Goal: Information Seeking & Learning: Learn about a topic

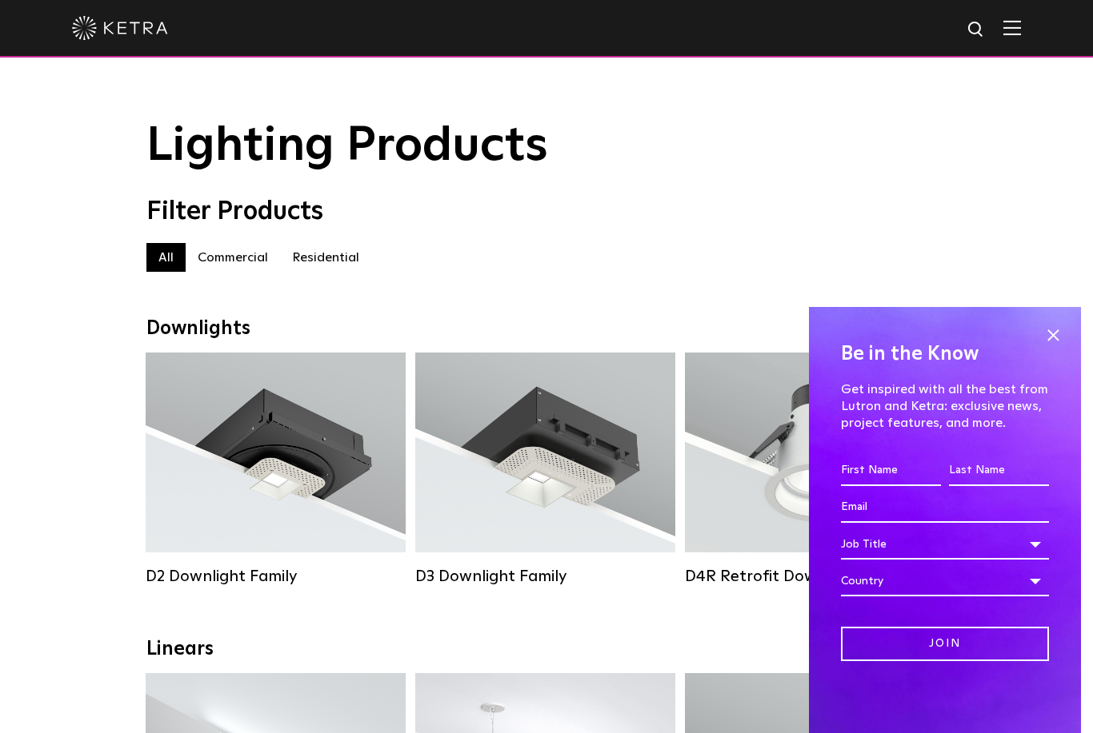
click at [1047, 341] on span at bounding box center [1053, 335] width 24 height 24
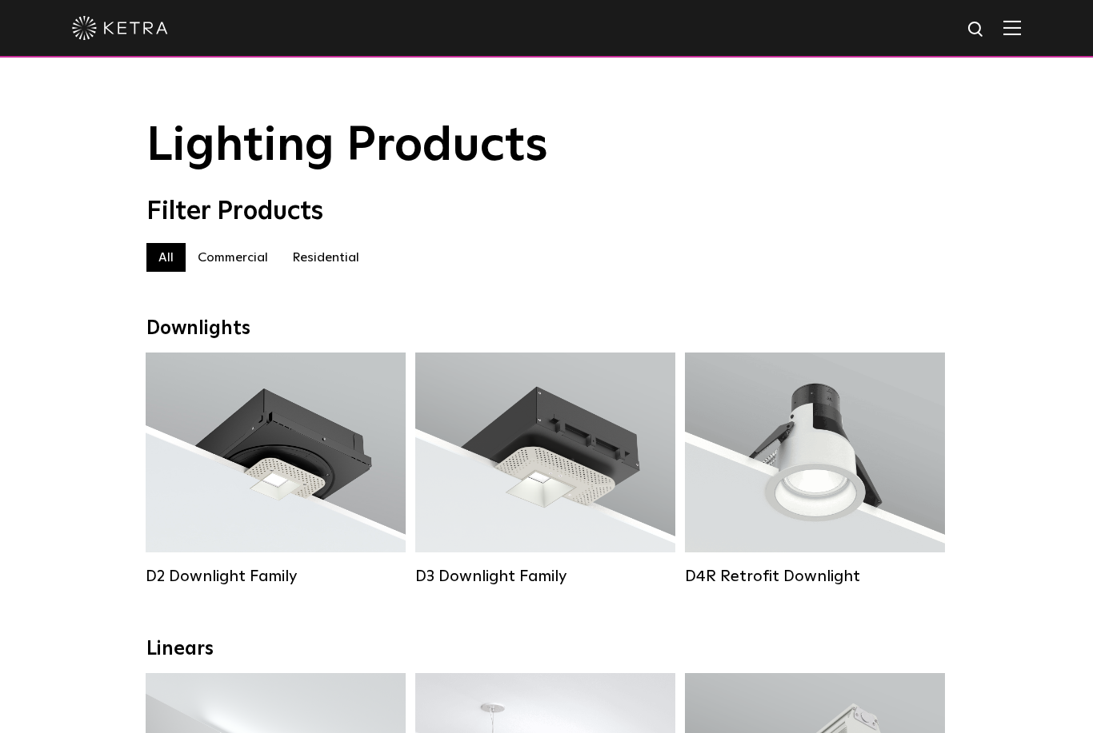
click at [241, 254] on label "Commercial" at bounding box center [233, 257] width 94 height 29
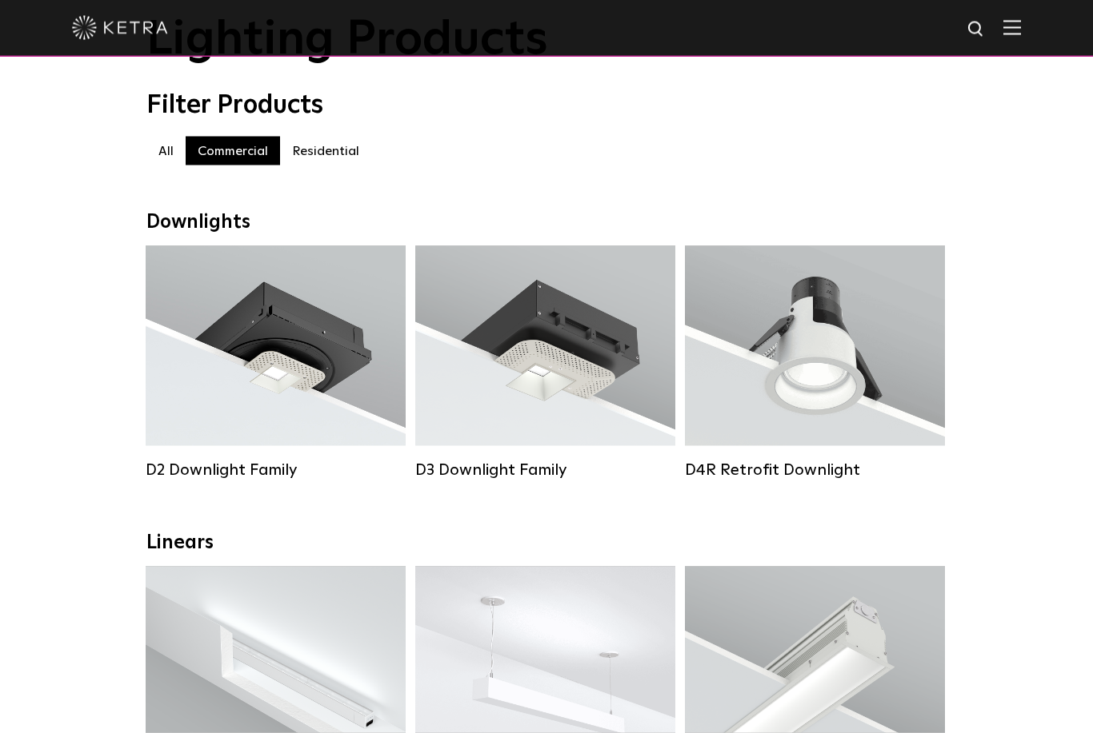
scroll to position [104, 0]
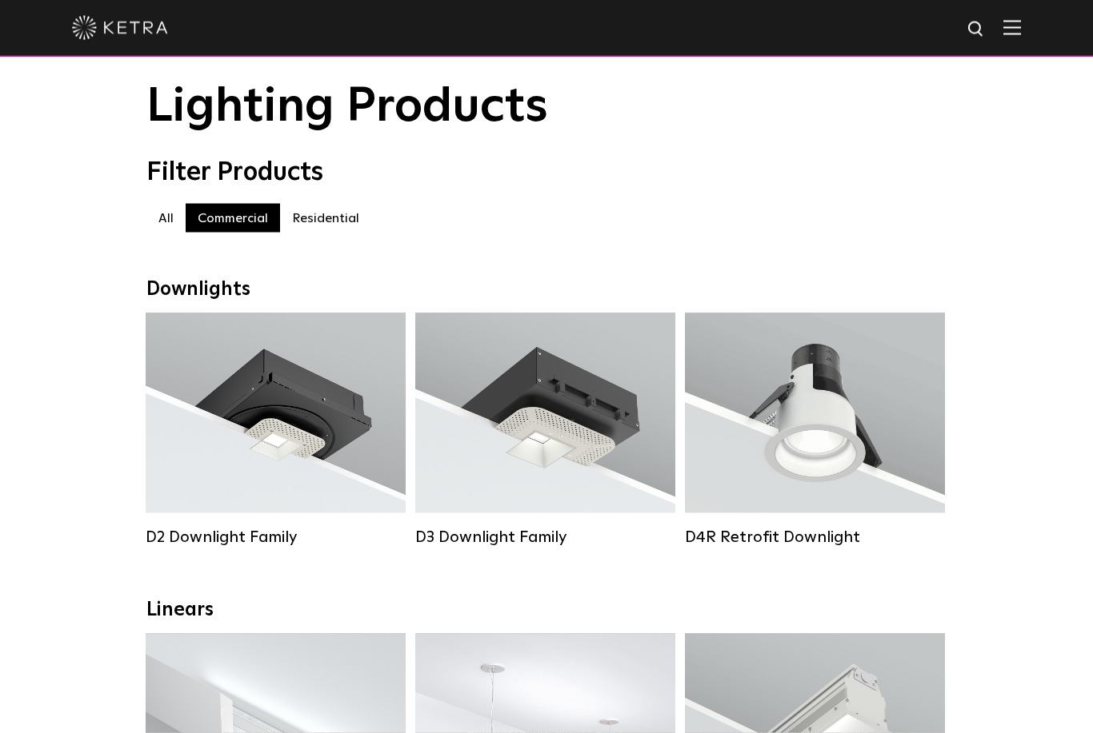
scroll to position [0, 0]
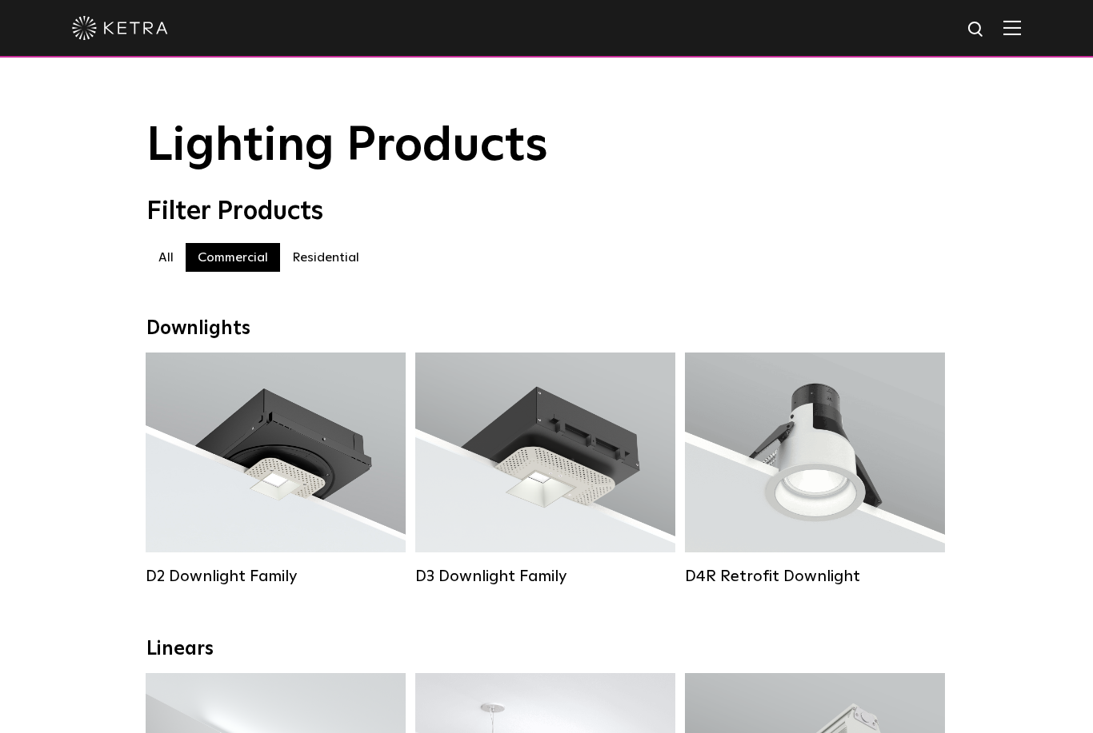
click at [494, 574] on div "D3 Downlight Family" at bounding box center [545, 576] width 260 height 19
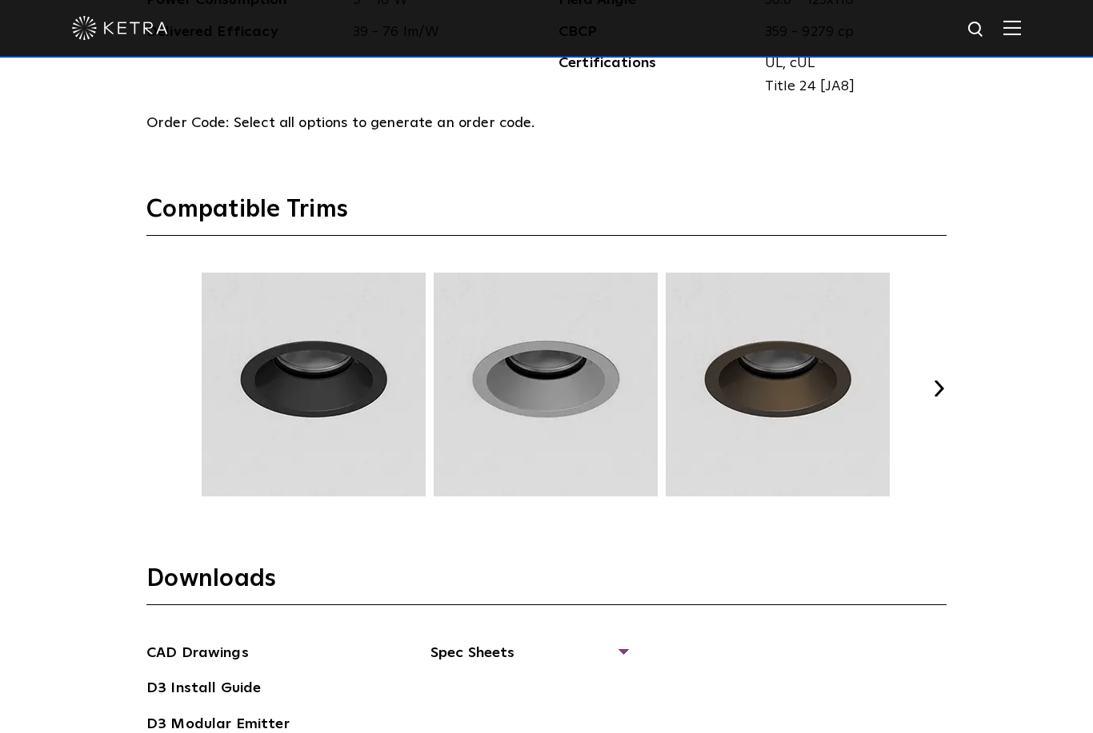
scroll to position [2118, 0]
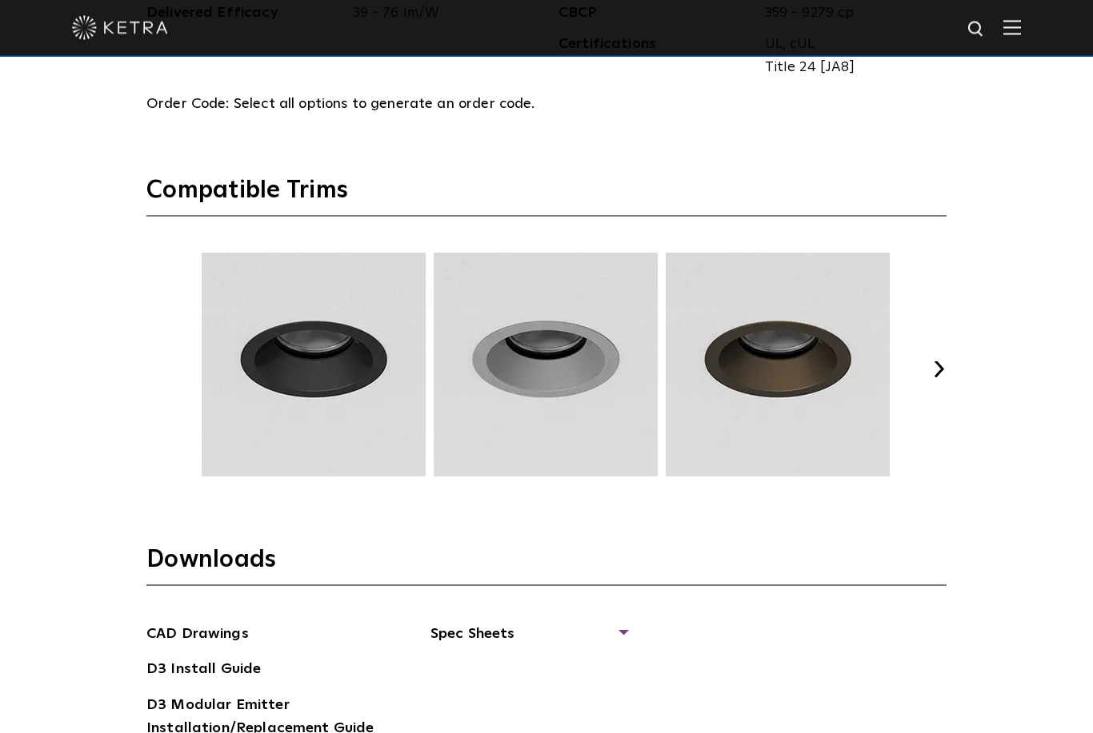
click at [938, 378] on button "Next" at bounding box center [938, 370] width 16 height 16
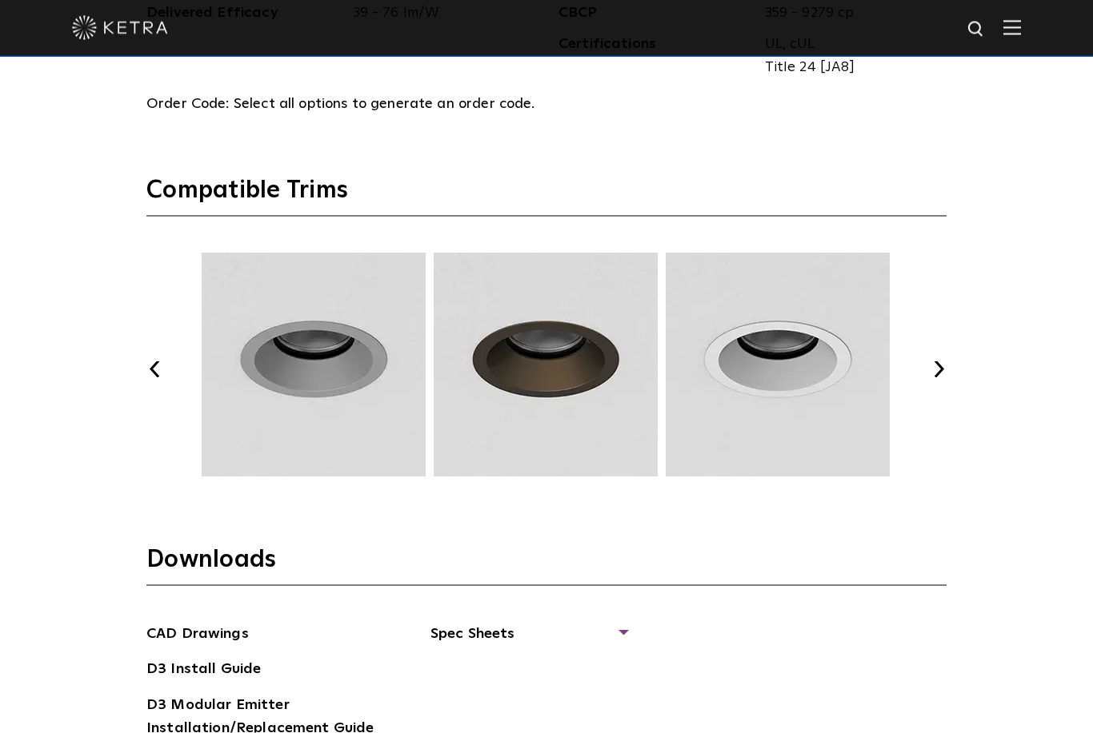
scroll to position [2119, 0]
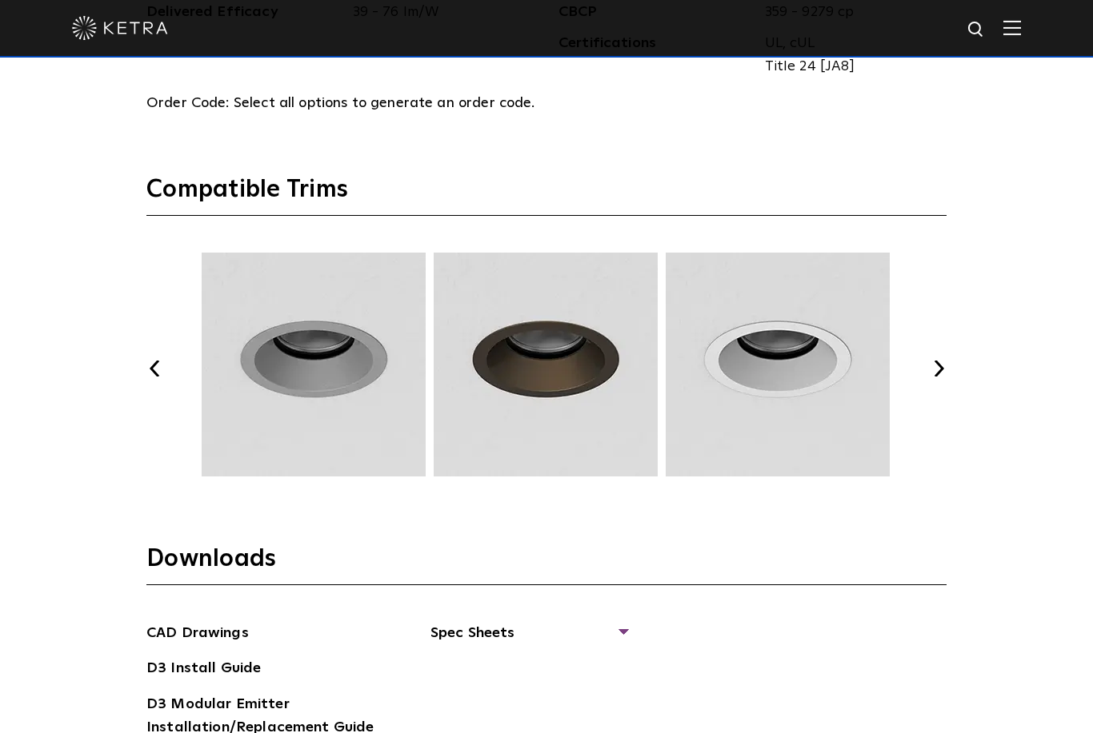
click at [925, 424] on div "Previous Next" at bounding box center [546, 369] width 800 height 232
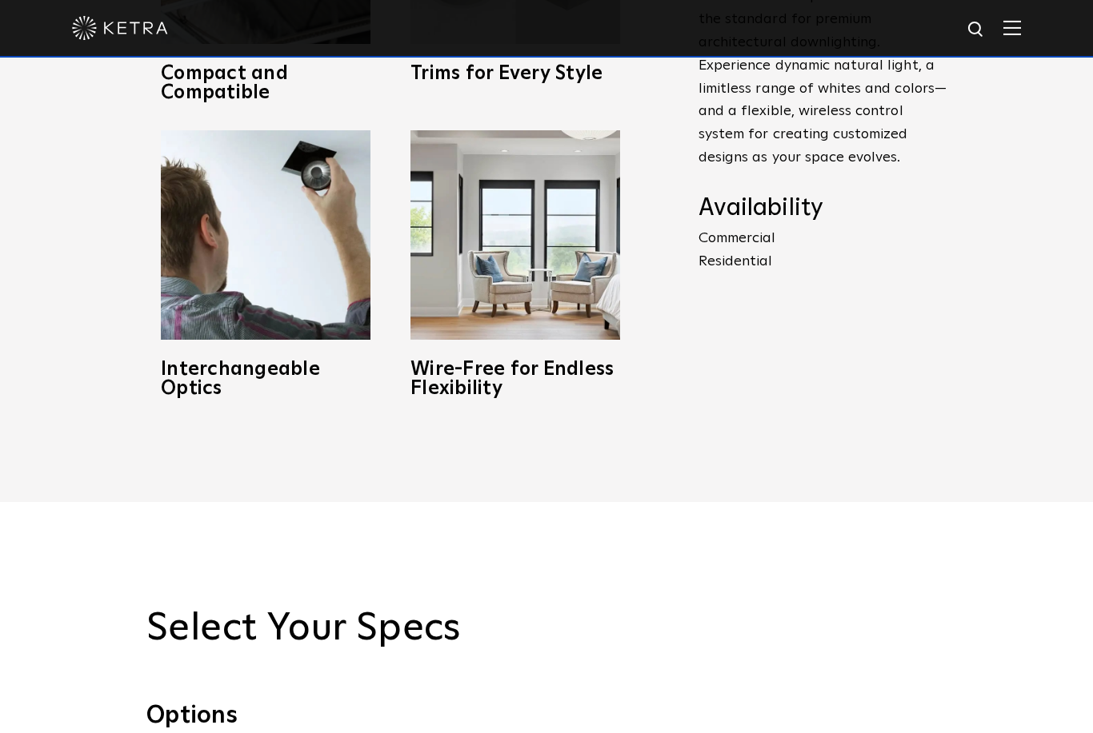
scroll to position [928, 0]
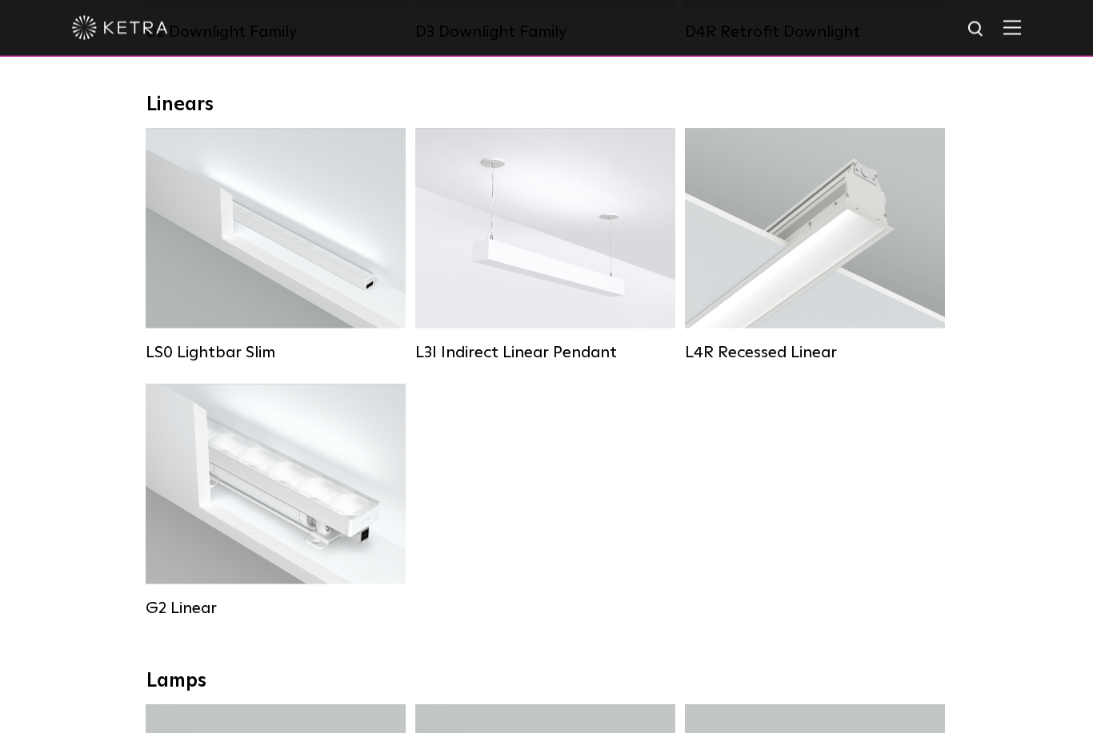
scroll to position [545, 0]
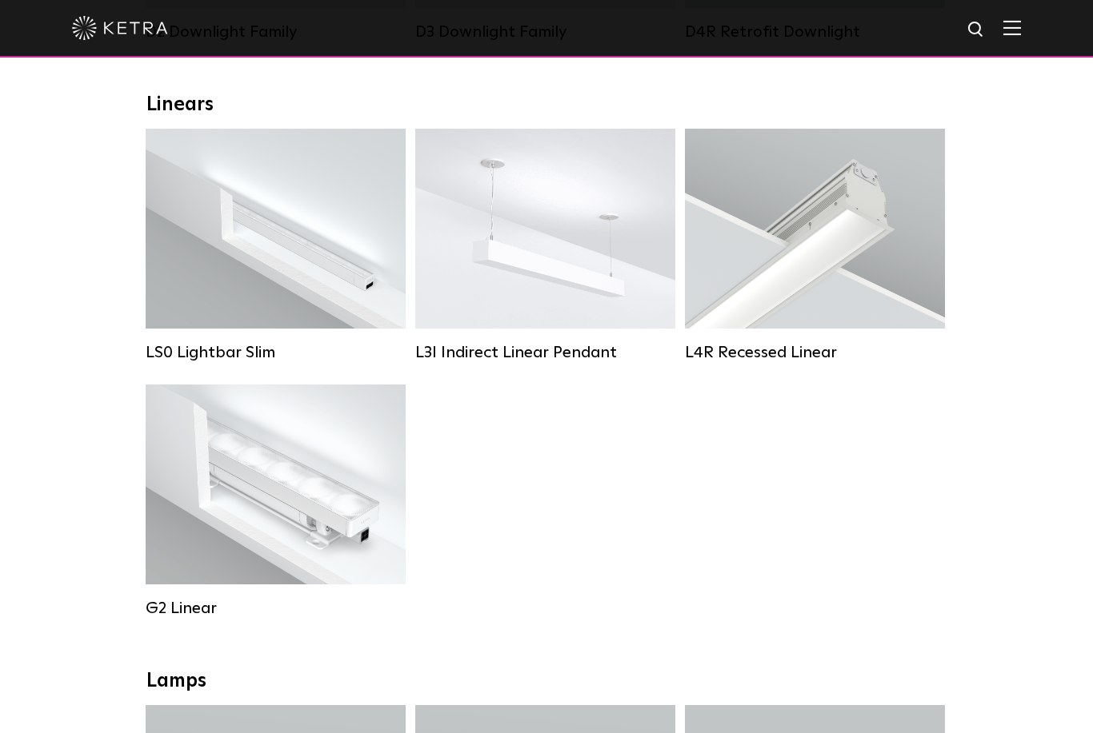
click at [191, 350] on div "LS0 Lightbar Slim" at bounding box center [276, 352] width 260 height 19
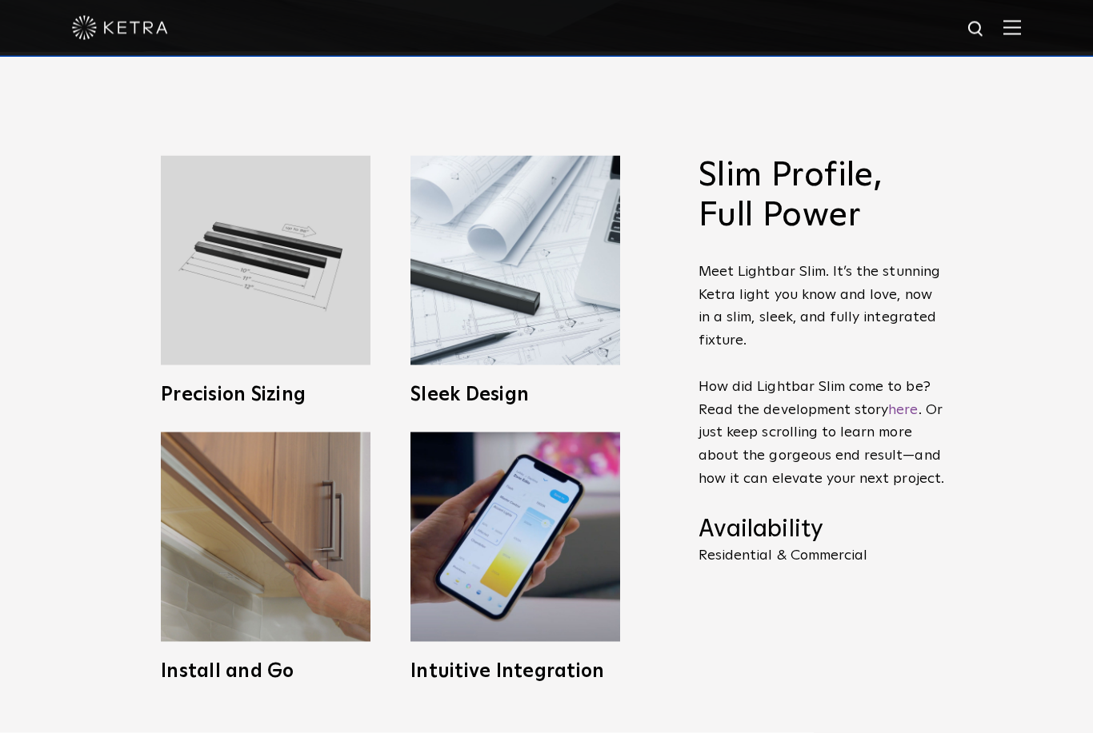
scroll to position [679, 0]
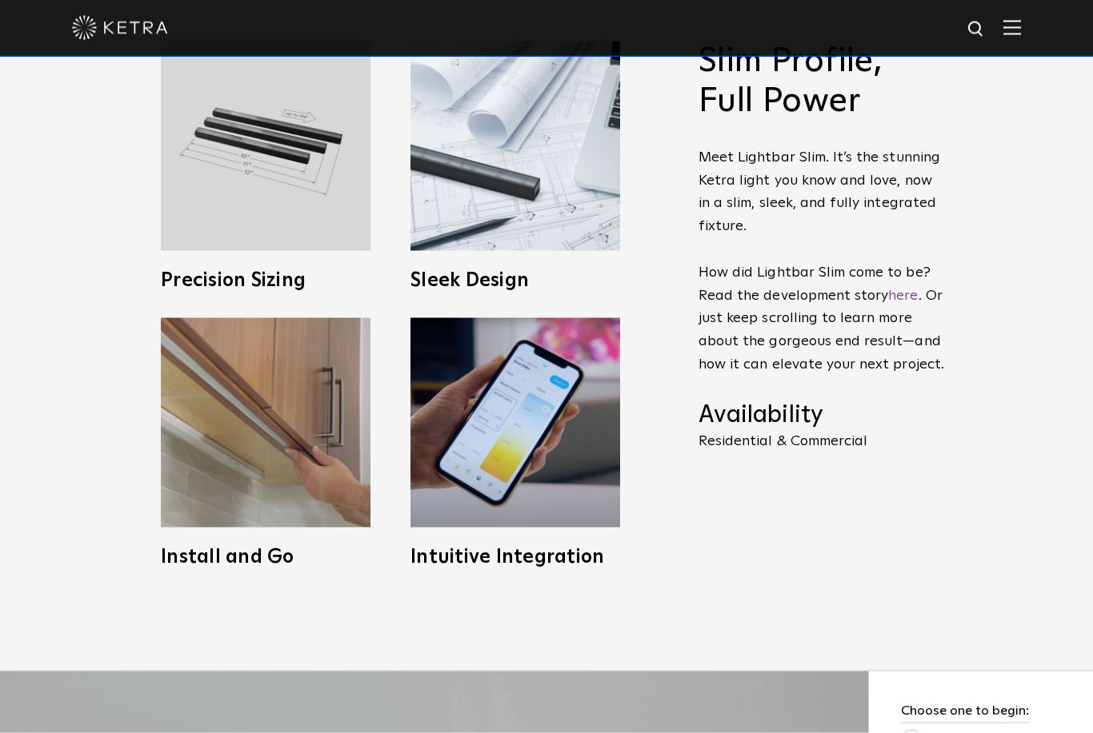
click at [829, 449] on p "Residential & Commercial" at bounding box center [822, 441] width 248 height 14
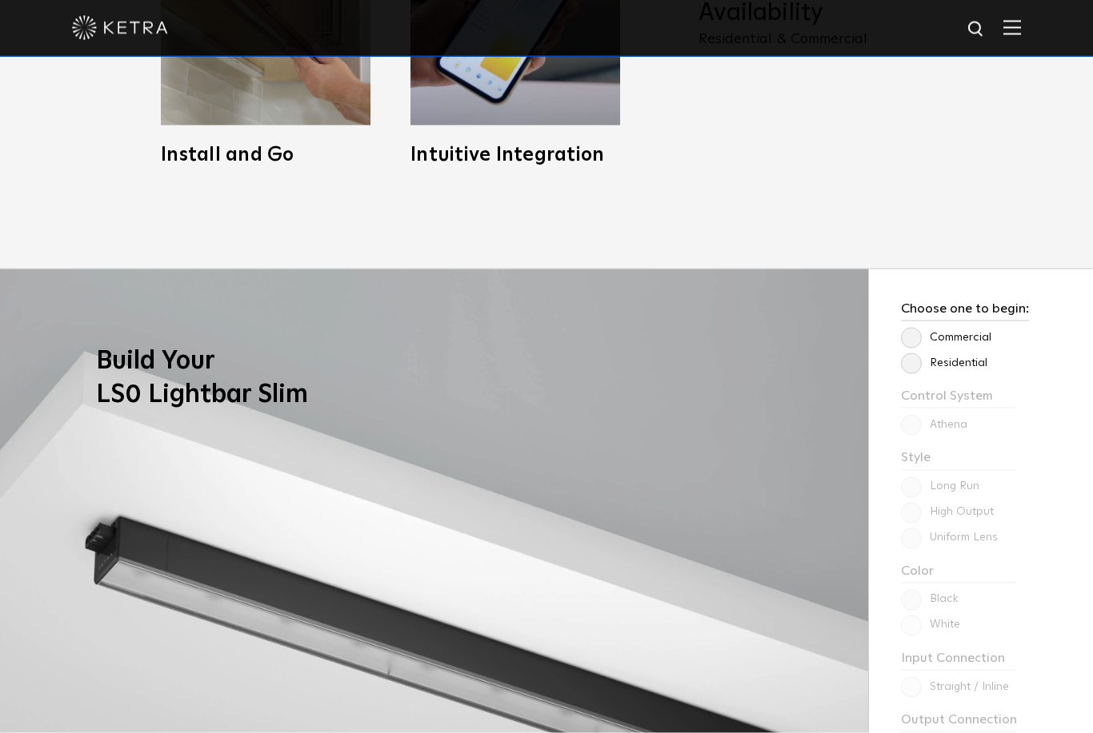
scroll to position [1200, 0]
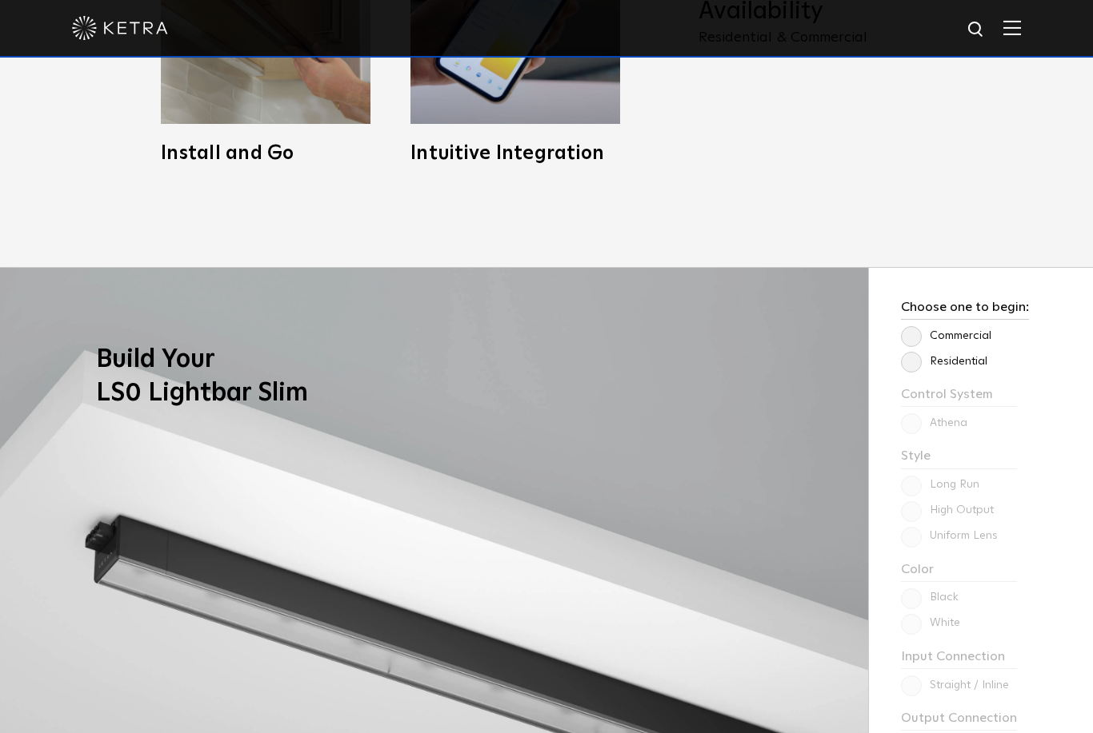
click at [916, 343] on label "Commercial" at bounding box center [946, 337] width 90 height 14
click at [0, 0] on input "Commercial" at bounding box center [0, 0] width 0 height 0
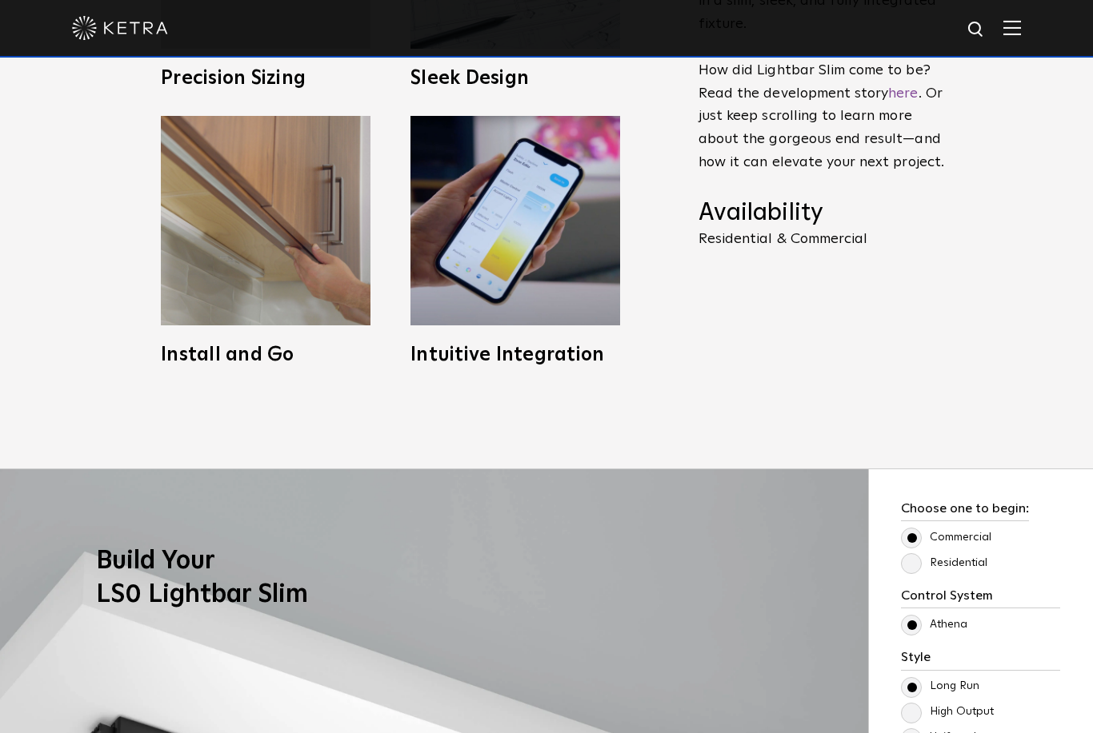
scroll to position [962, 0]
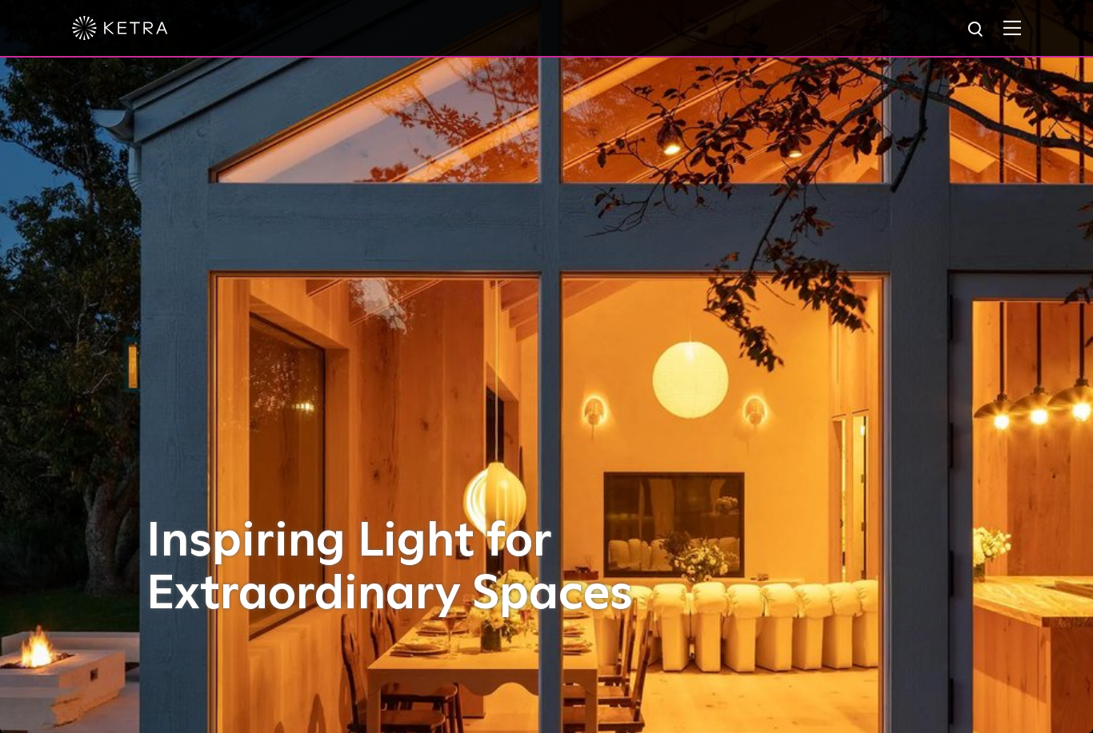
click at [985, 32] on img at bounding box center [976, 30] width 20 height 20
click at [1018, 22] on img at bounding box center [1012, 27] width 18 height 15
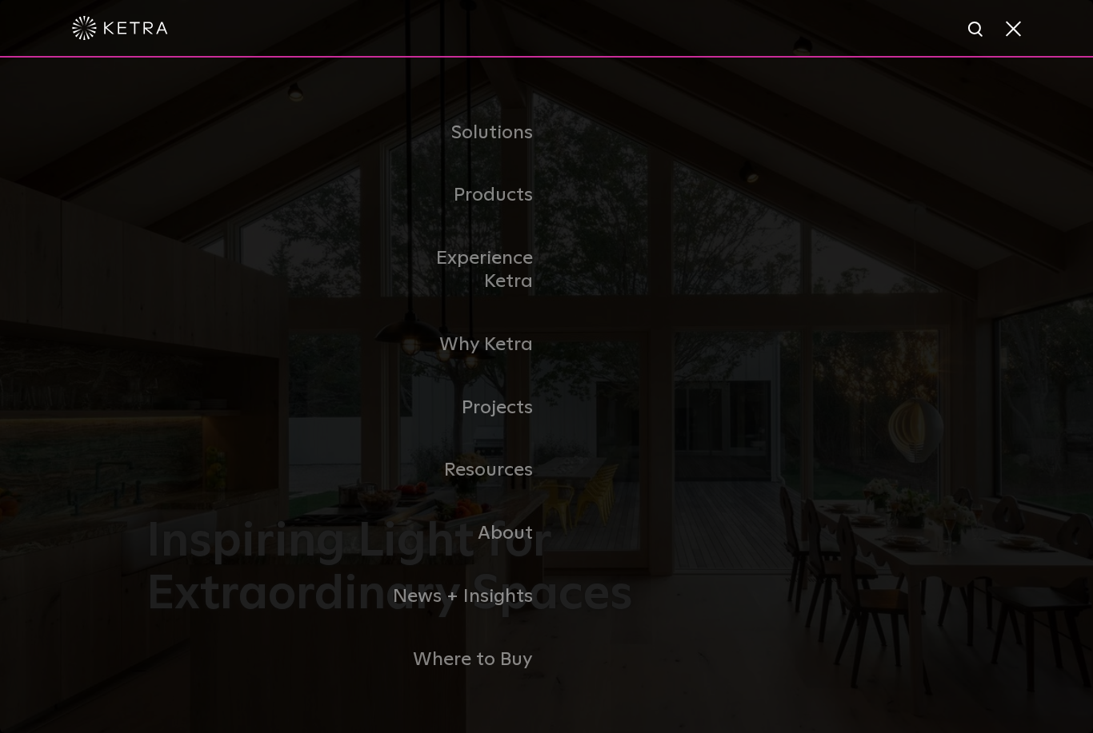
click at [0, 0] on link "Commercial Products" at bounding box center [0, 0] width 0 height 0
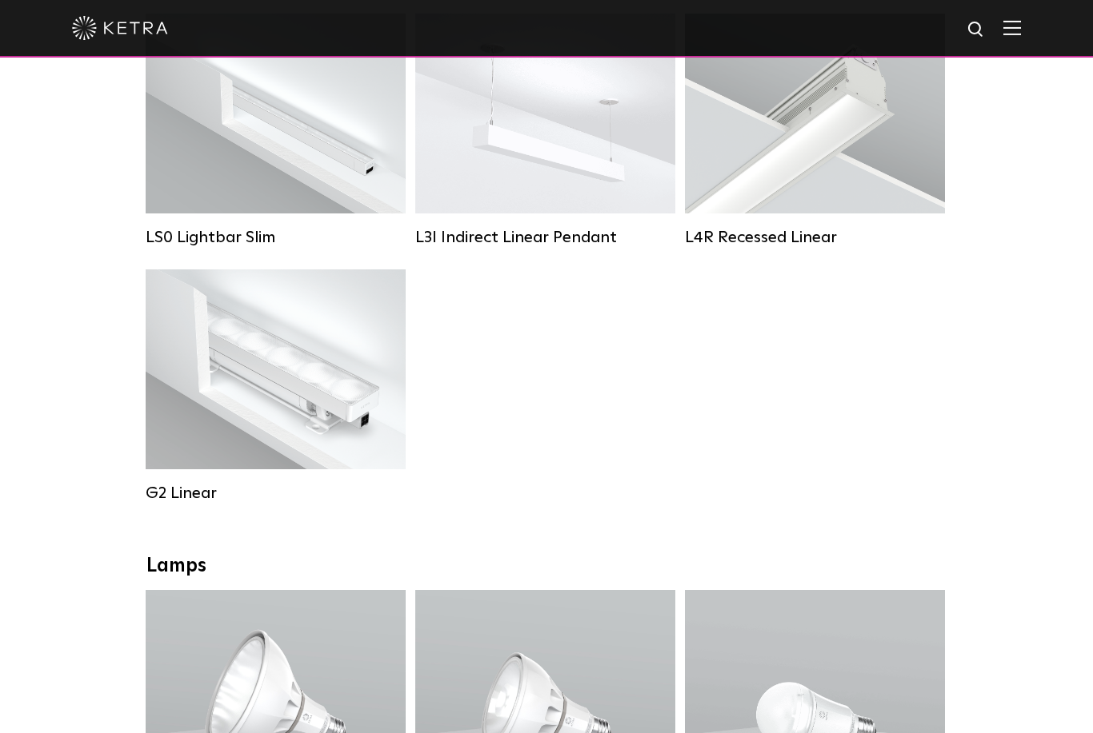
scroll to position [659, 0]
click at [155, 491] on div "G2 Linear" at bounding box center [276, 494] width 260 height 19
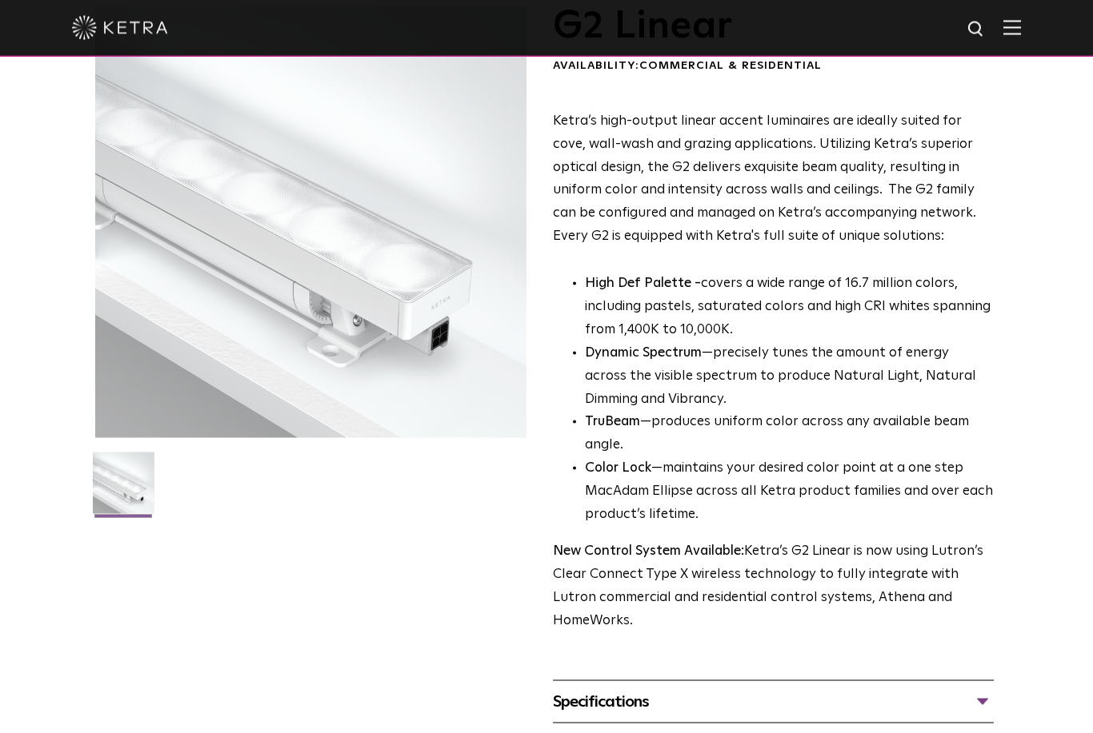
scroll to position [111, 0]
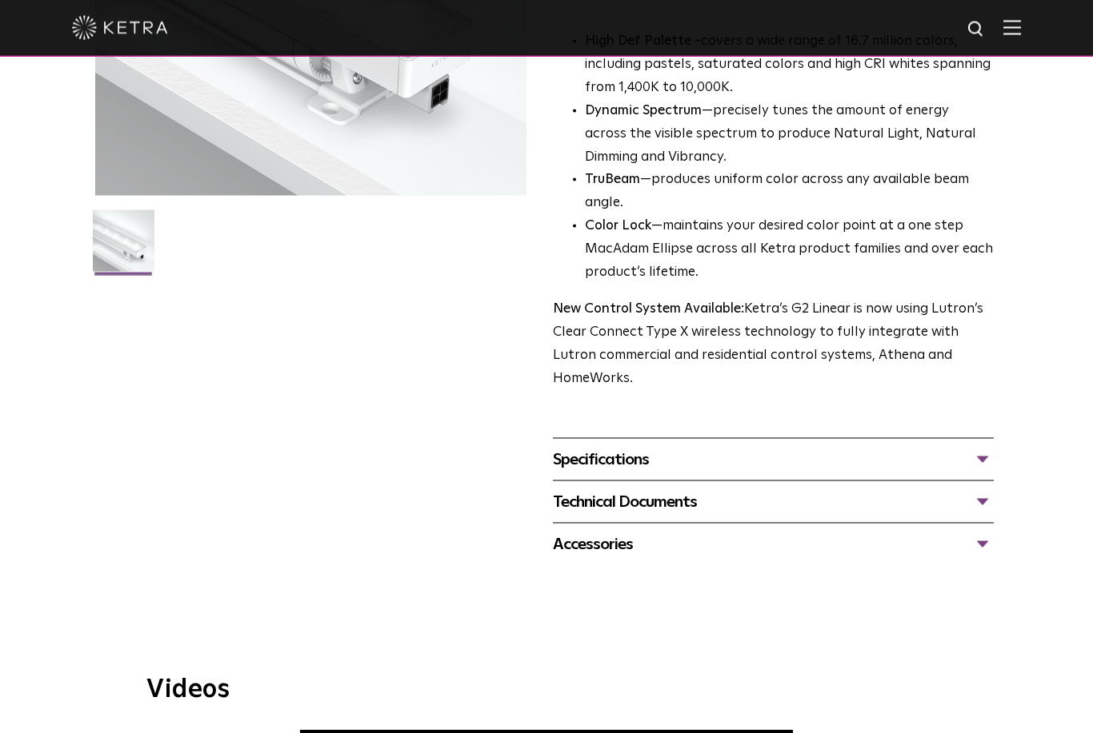
click at [978, 447] on div "Specifications" at bounding box center [773, 460] width 441 height 26
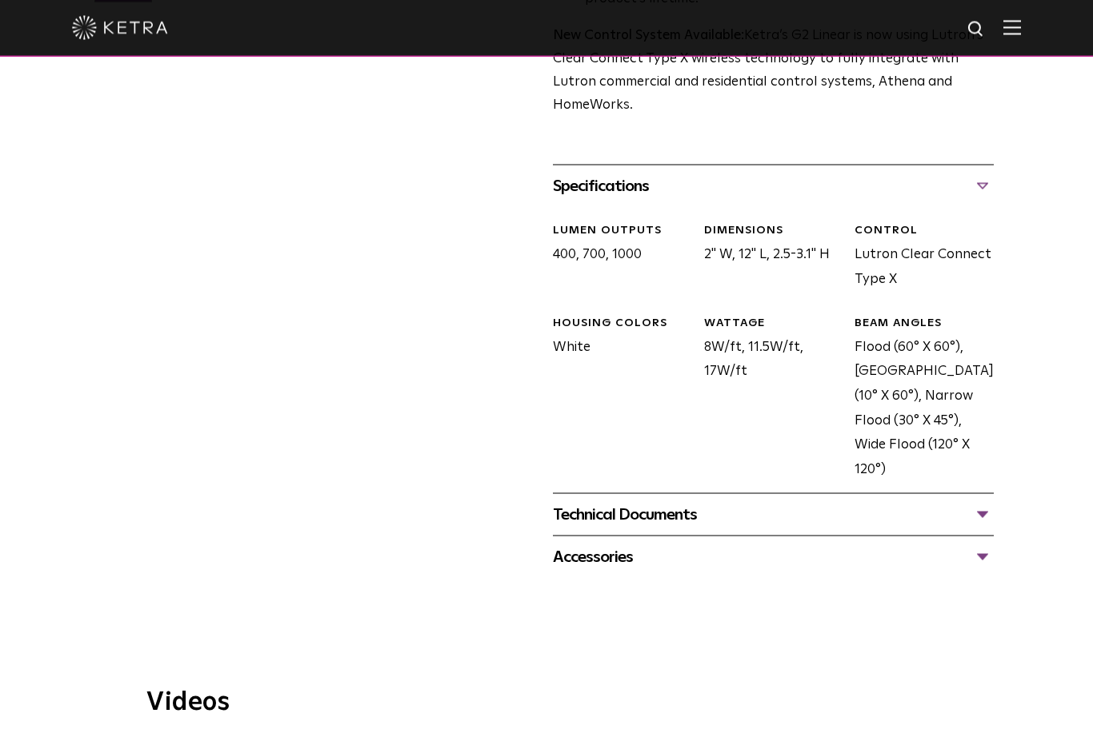
scroll to position [629, 0]
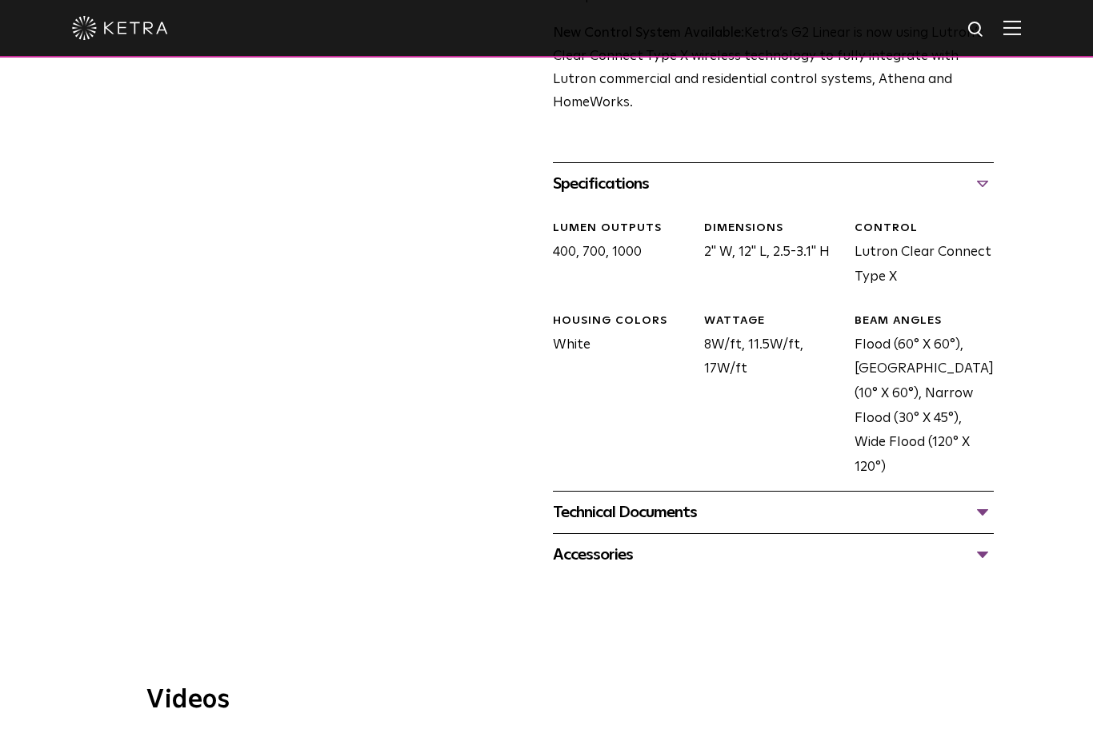
click at [981, 500] on div "Technical Documents" at bounding box center [773, 513] width 441 height 26
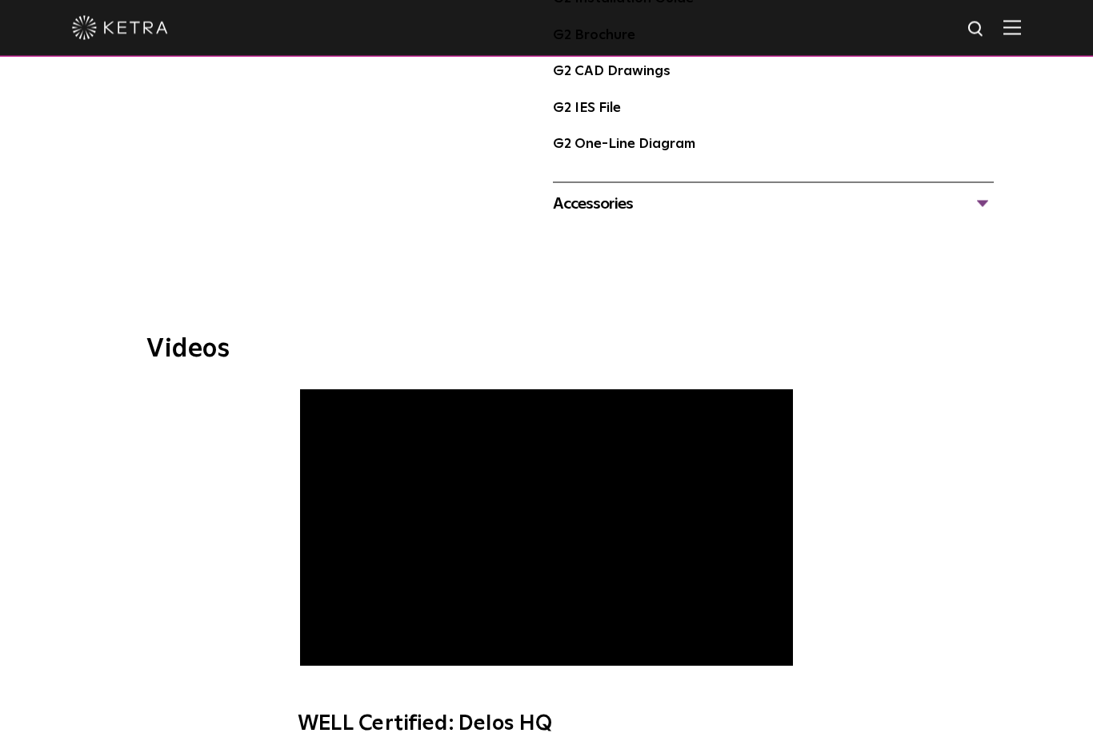
click at [329, 613] on span "WELL Certified: Delos HQ" at bounding box center [546, 572] width 538 height 364
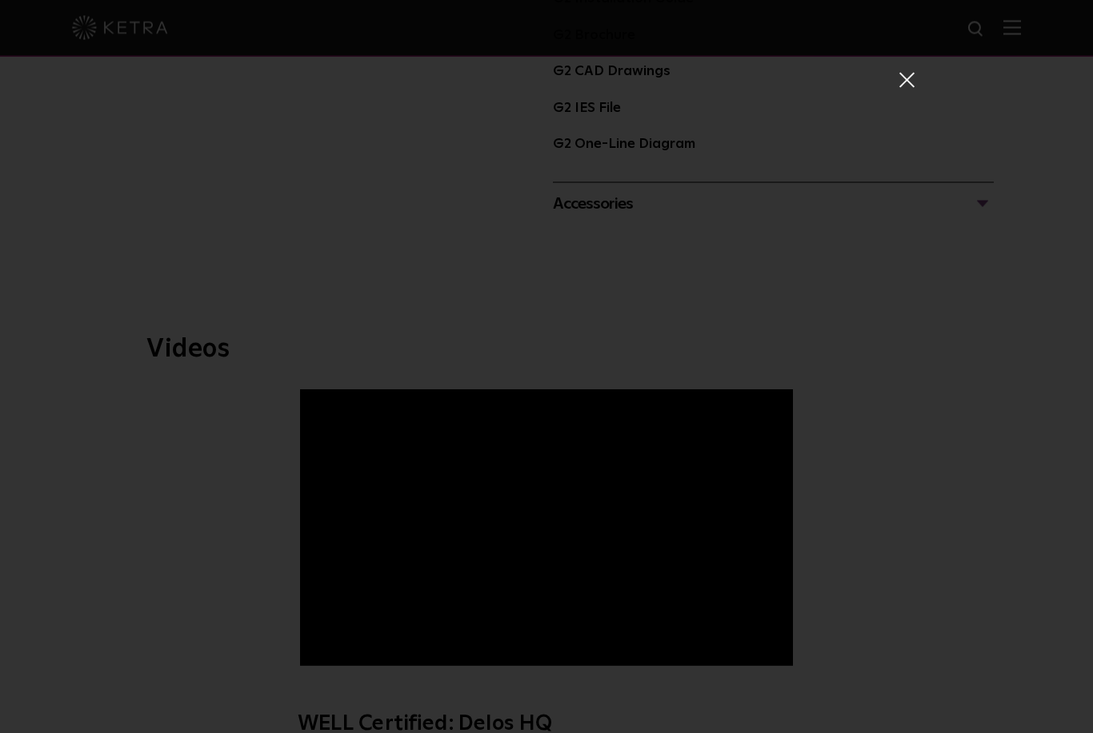
scroll to position [1228, 0]
click at [908, 82] on span at bounding box center [906, 80] width 18 height 16
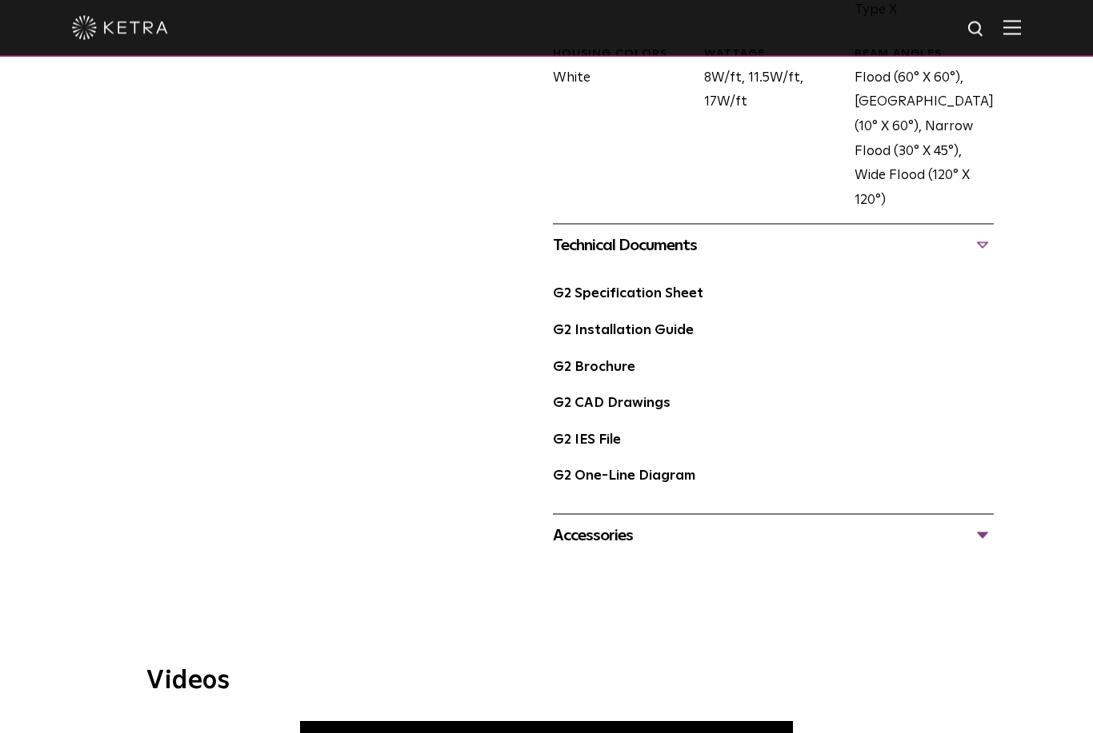
click at [961, 523] on div "Accessories" at bounding box center [773, 536] width 441 height 26
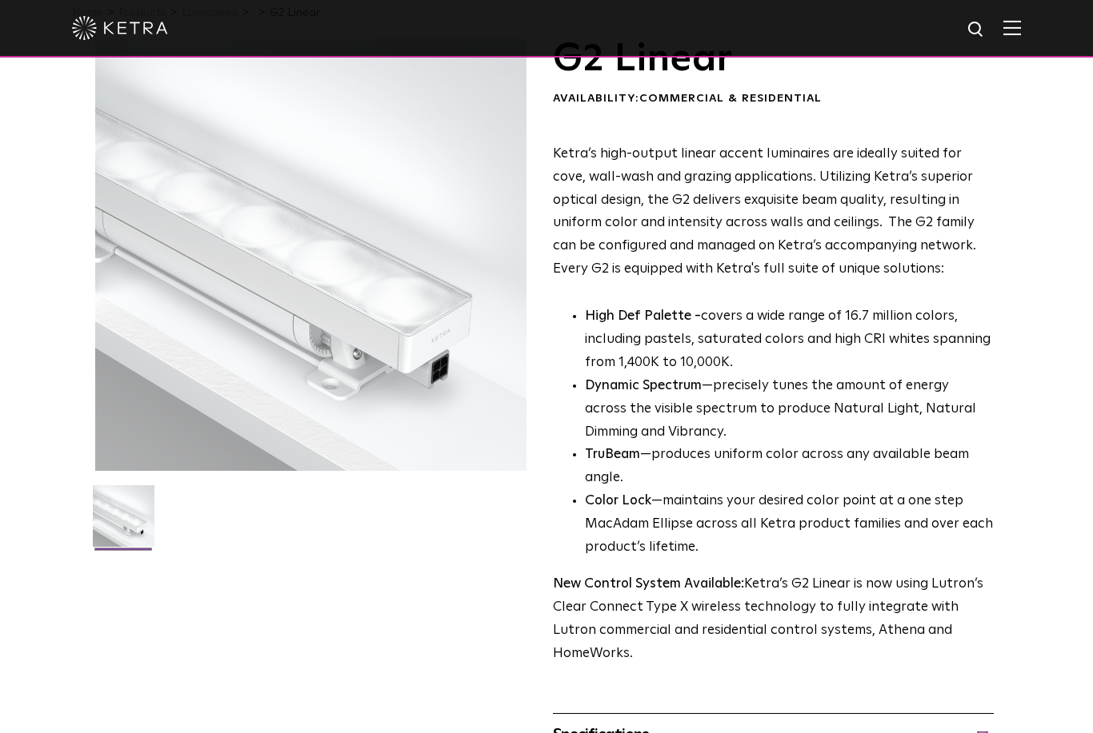
scroll to position [77, 0]
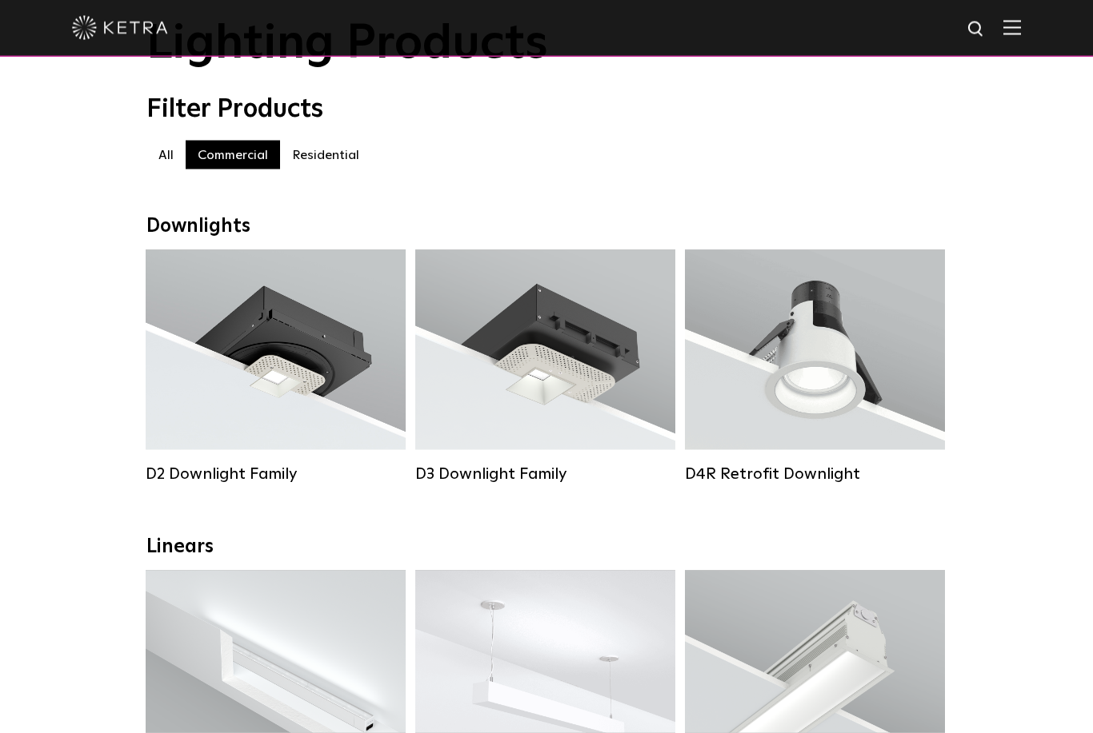
scroll to position [89, 0]
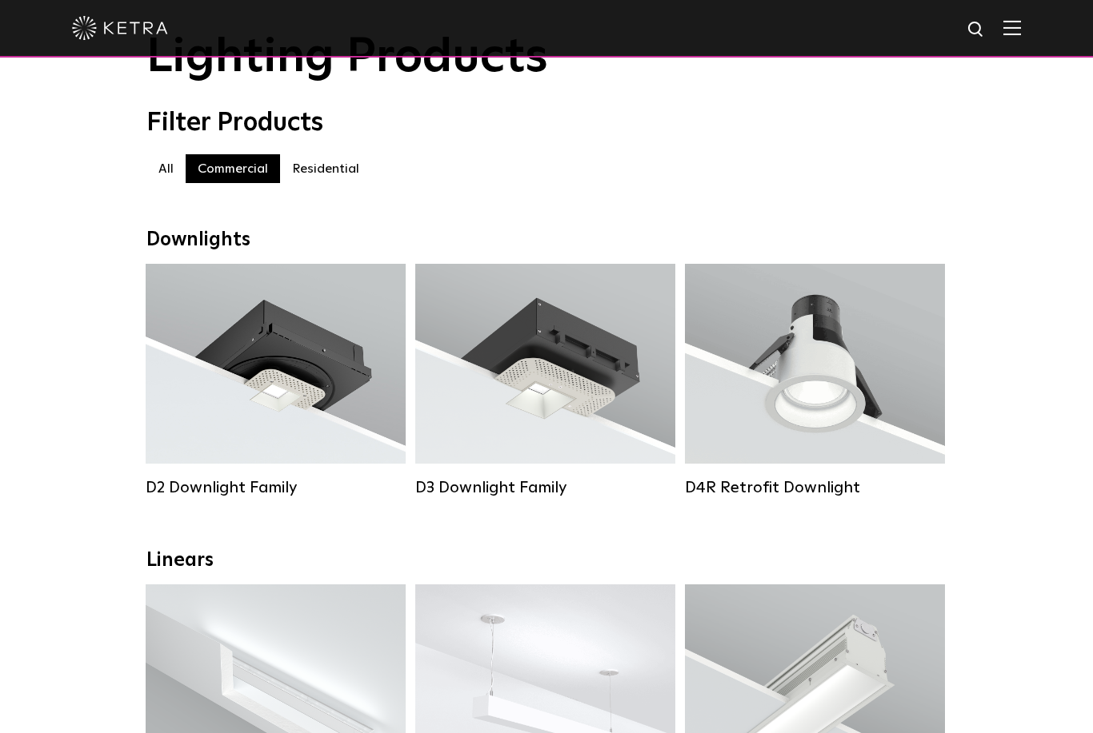
click at [433, 485] on div "D3 Downlight Family" at bounding box center [545, 487] width 260 height 19
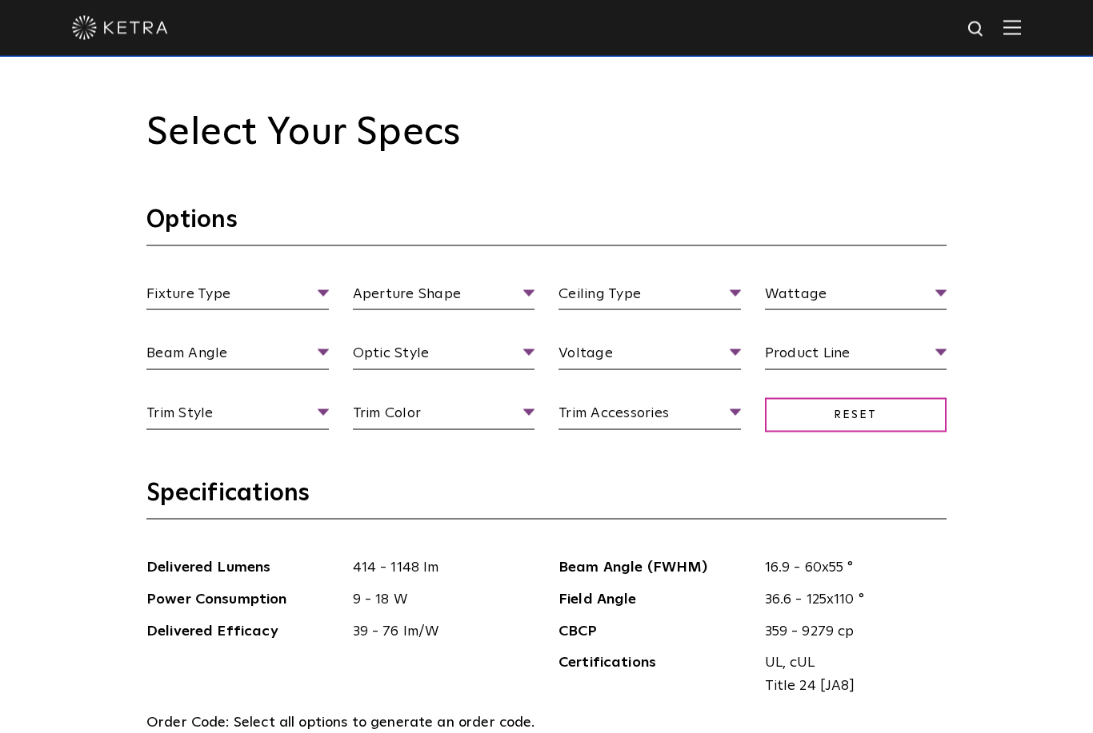
scroll to position [1500, 0]
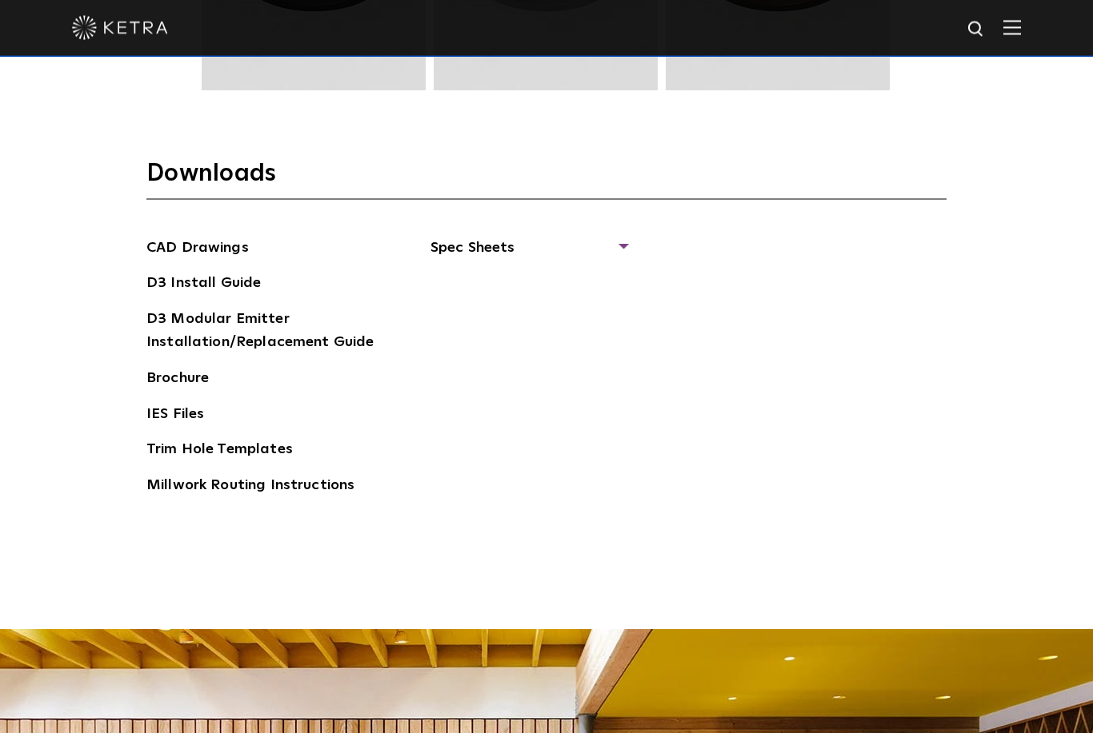
scroll to position [2500, 0]
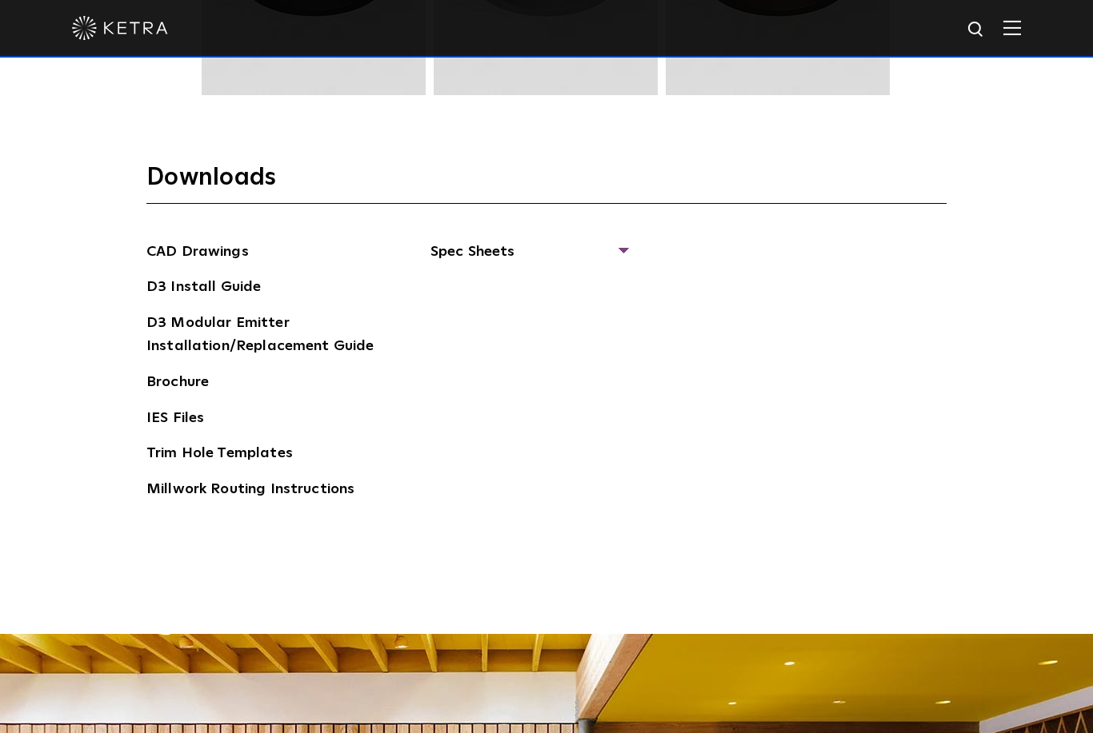
click at [162, 397] on link "Brochure" at bounding box center [177, 384] width 62 height 26
